Goal: Task Accomplishment & Management: Manage account settings

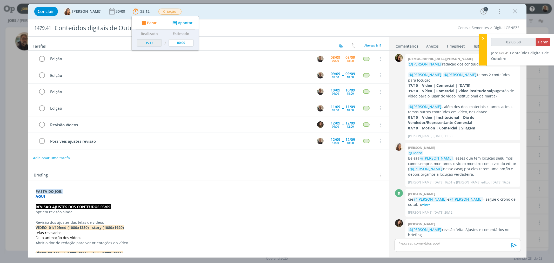
scroll to position [149, 0]
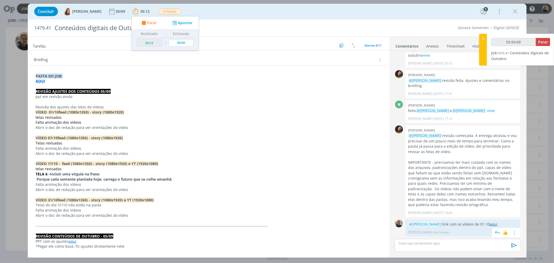
click at [492, 225] on link "aqui" at bounding box center [493, 223] width 8 height 5
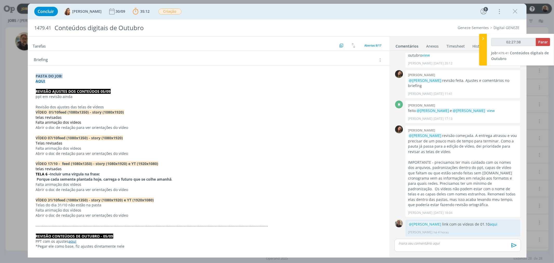
click at [423, 246] on div "dialog" at bounding box center [457, 245] width 126 height 13
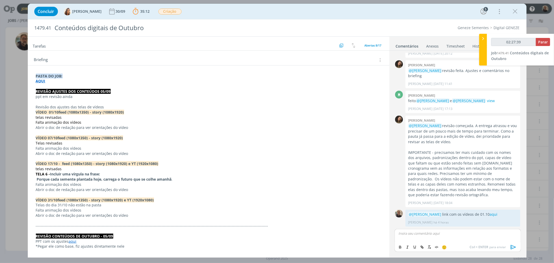
type input "02:27:40"
click at [425, 241] on body "Jobs Produção Mídia Notificações Central de Ajuda Área de Membros Implantação o…" at bounding box center [277, 131] width 554 height 263
click at [423, 237] on div "@vaness" at bounding box center [457, 235] width 126 height 13
click at [421, 239] on span "[PERSON_NAME]" at bounding box center [427, 241] width 32 height 6
type input "02:27:57"
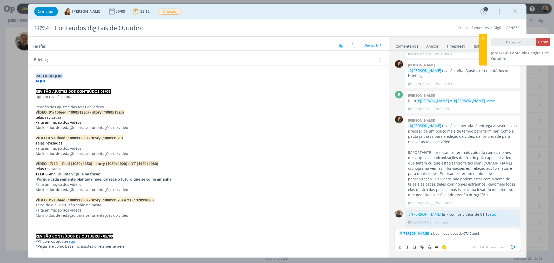
drag, startPoint x: 471, startPoint y: 233, endPoint x: 493, endPoint y: 234, distance: 22.1
click at [493, 234] on p "﻿ @ [PERSON_NAME] ﻿ link com os vídeos de 07.10 aqui" at bounding box center [458, 233] width 118 height 5
click at [422, 248] on icon "dialog" at bounding box center [422, 247] width 4 height 4
type input "aqui"
type input "02:27:58"
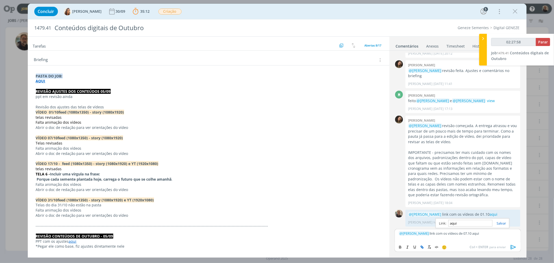
paste input "[URL][DOMAIN_NAME]"
type input "[URL][DOMAIN_NAME]"
type input "02:27:59"
type input "[URL][DOMAIN_NAME]"
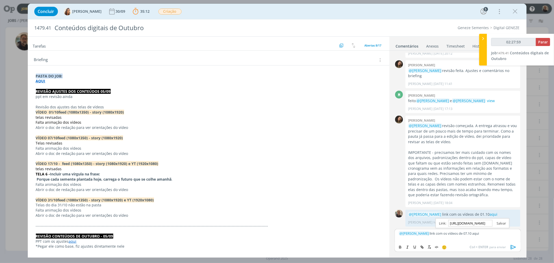
click at [501, 223] on link "dialog" at bounding box center [499, 223] width 14 height 5
click at [513, 247] on icon "dialog" at bounding box center [512, 247] width 5 height 4
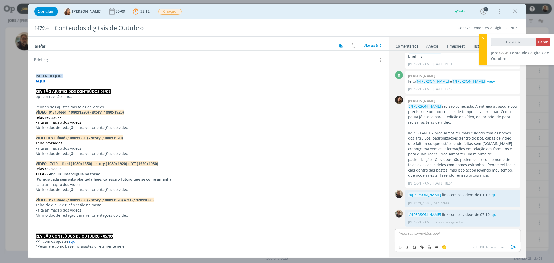
type input "02:28:03"
click at [546, 40] on span "Parar" at bounding box center [543, 41] width 10 height 5
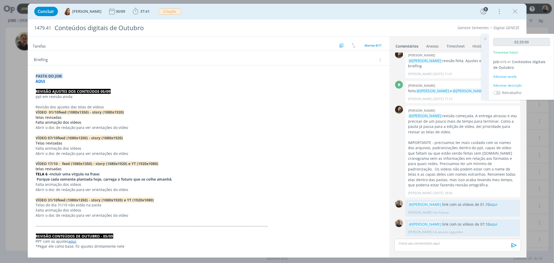
click at [458, 46] on link "Timesheet" at bounding box center [455, 45] width 19 height 8
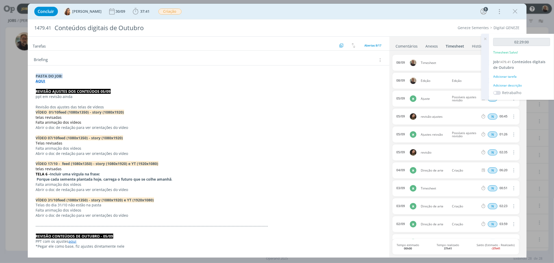
click at [486, 39] on icon at bounding box center [484, 39] width 9 height 10
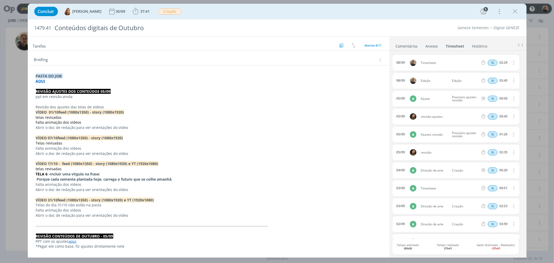
click at [512, 63] on icon "dialog" at bounding box center [513, 62] width 6 height 6
click at [486, 78] on link "Editar" at bounding box center [498, 80] width 41 height 8
click at [432, 64] on div "Timesheet" at bounding box center [435, 63] width 28 height 6
drag, startPoint x: 436, startPoint y: 63, endPoint x: 395, endPoint y: 63, distance: 41.0
click at [395, 63] on body "Jobs Produção Mídia Notificações Central de Ajuda Área de Membros Implantação o…" at bounding box center [277, 131] width 554 height 263
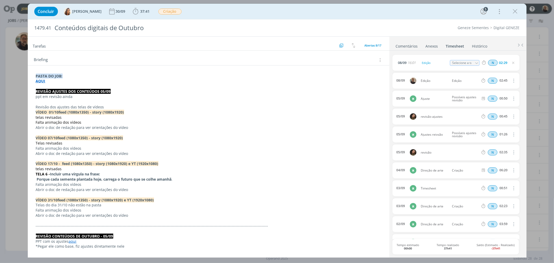
click at [475, 63] on icon "dialog" at bounding box center [477, 63] width 4 height 4
click at [467, 84] on div "Edição - [PERSON_NAME]" at bounding box center [468, 84] width 31 height 4
type input "Edição"
click at [516, 11] on icon "dialog" at bounding box center [515, 12] width 8 height 8
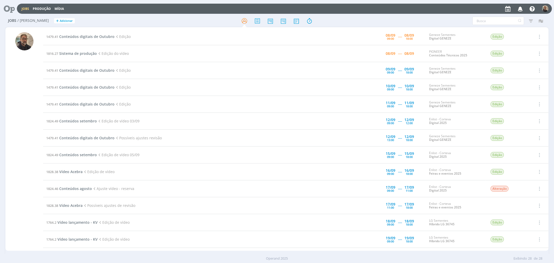
click at [23, 79] on div at bounding box center [24, 141] width 18 height 218
click at [10, 9] on icon at bounding box center [7, 9] width 11 height 10
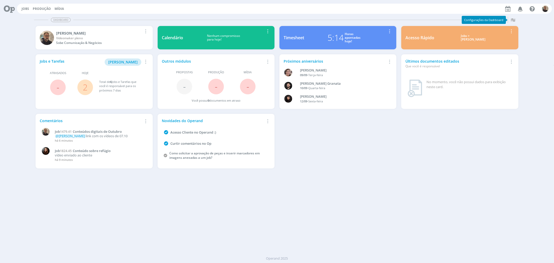
click at [85, 86] on link "2" at bounding box center [85, 87] width 5 height 11
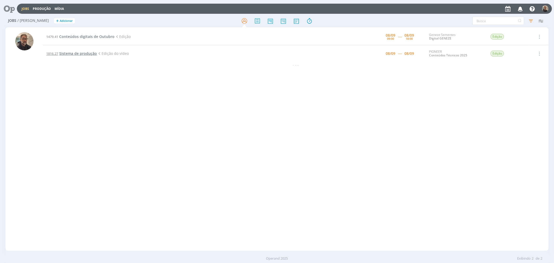
click at [78, 53] on span "Sistema de produção" at bounding box center [78, 53] width 38 height 5
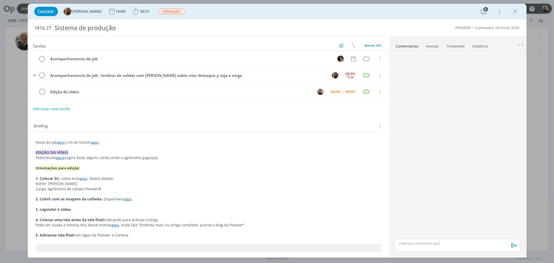
scroll to position [528, 0]
